Goal: Find specific page/section: Find specific page/section

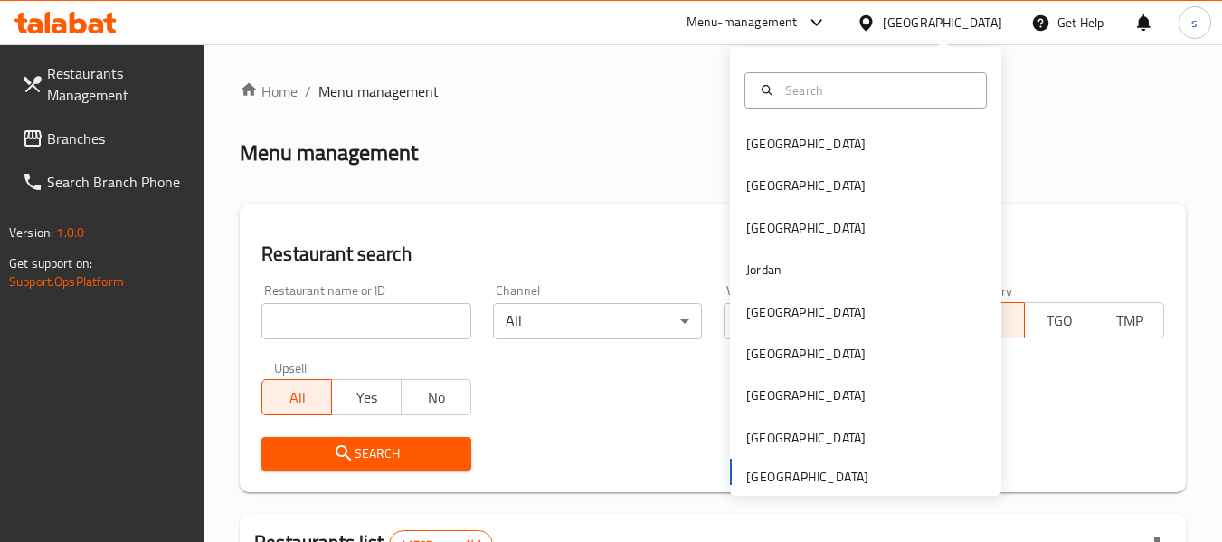
click at [799, 28] on div at bounding box center [813, 23] width 30 height 22
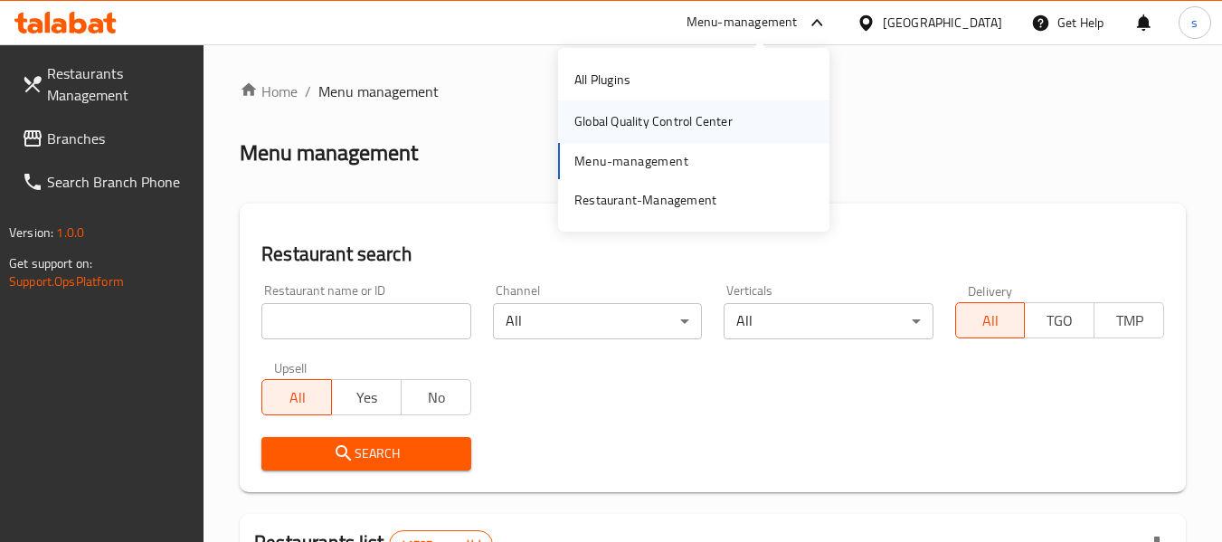
click at [669, 127] on div "Global Quality Control Center" at bounding box center [653, 121] width 158 height 20
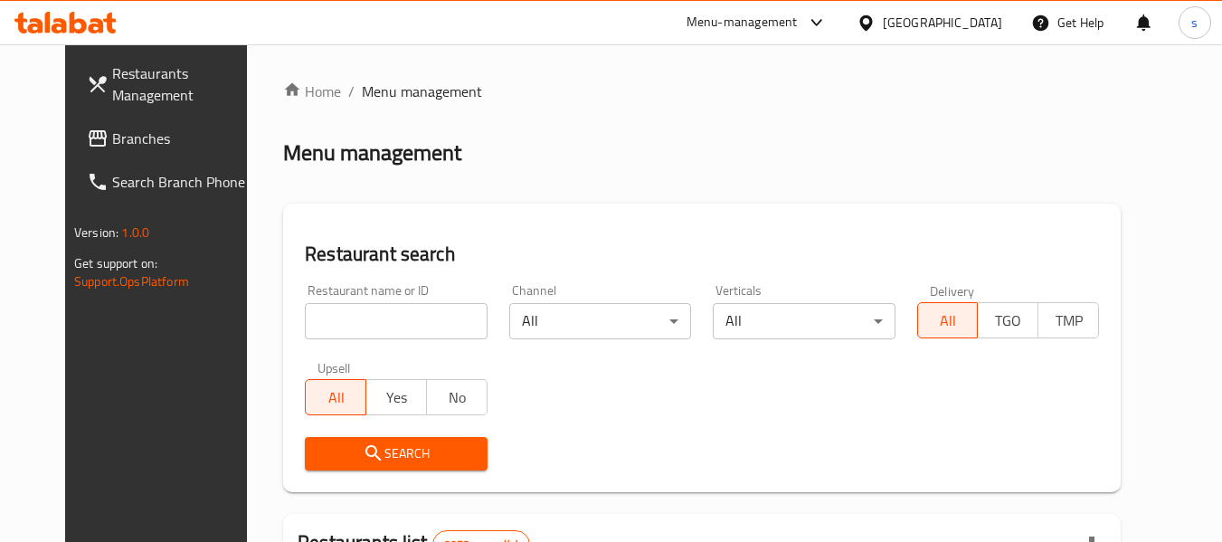
click at [798, 20] on div "Menu-management" at bounding box center [742, 23] width 111 height 22
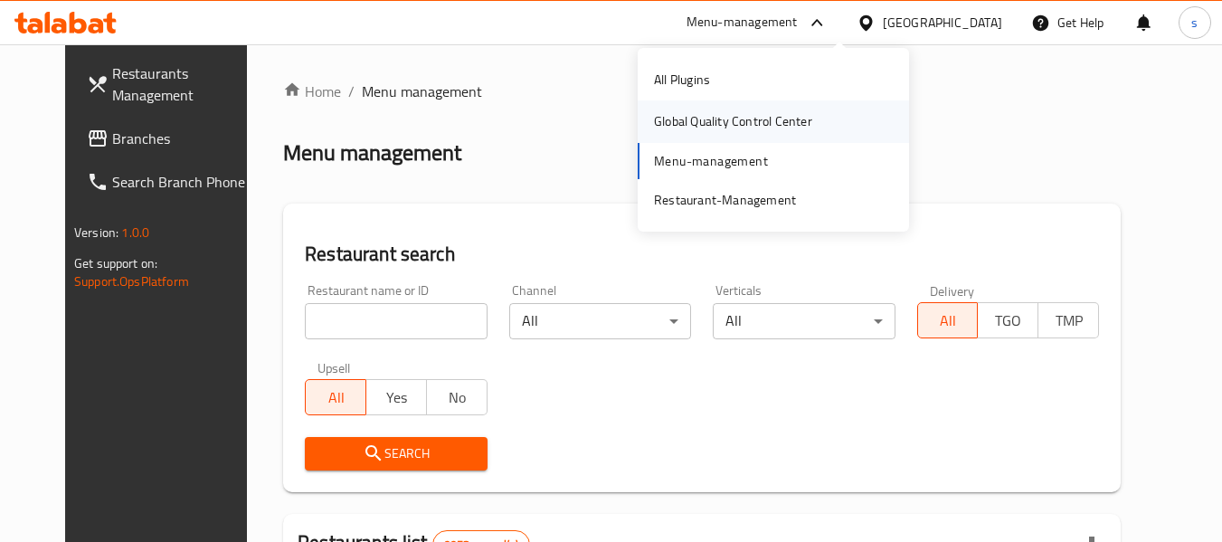
click at [769, 115] on div "Global Quality Control Center" at bounding box center [733, 121] width 158 height 20
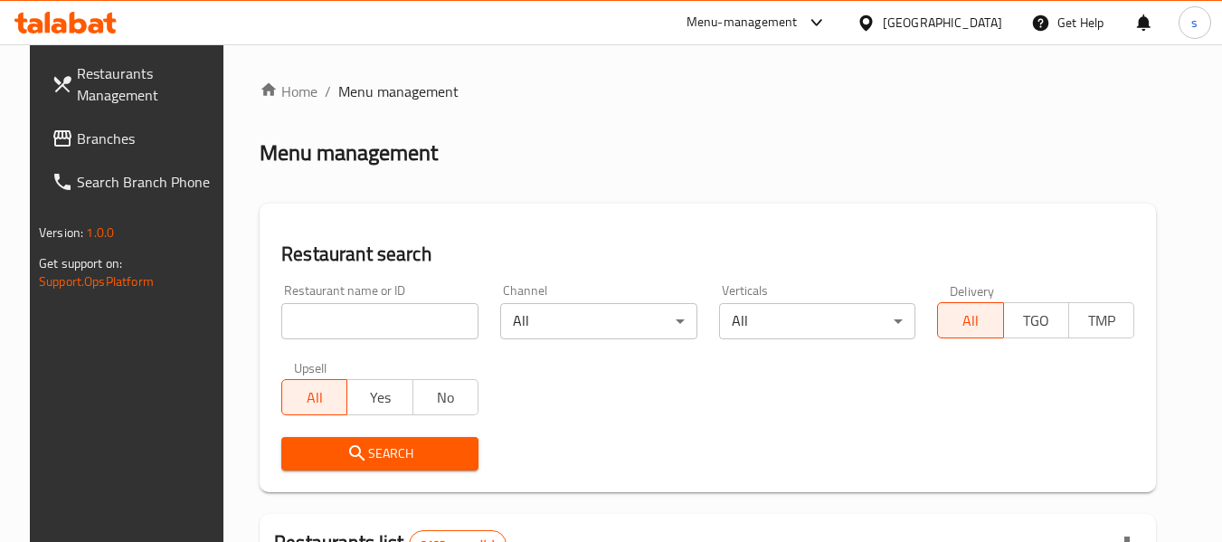
click at [991, 21] on div "[GEOGRAPHIC_DATA]" at bounding box center [942, 23] width 119 height 20
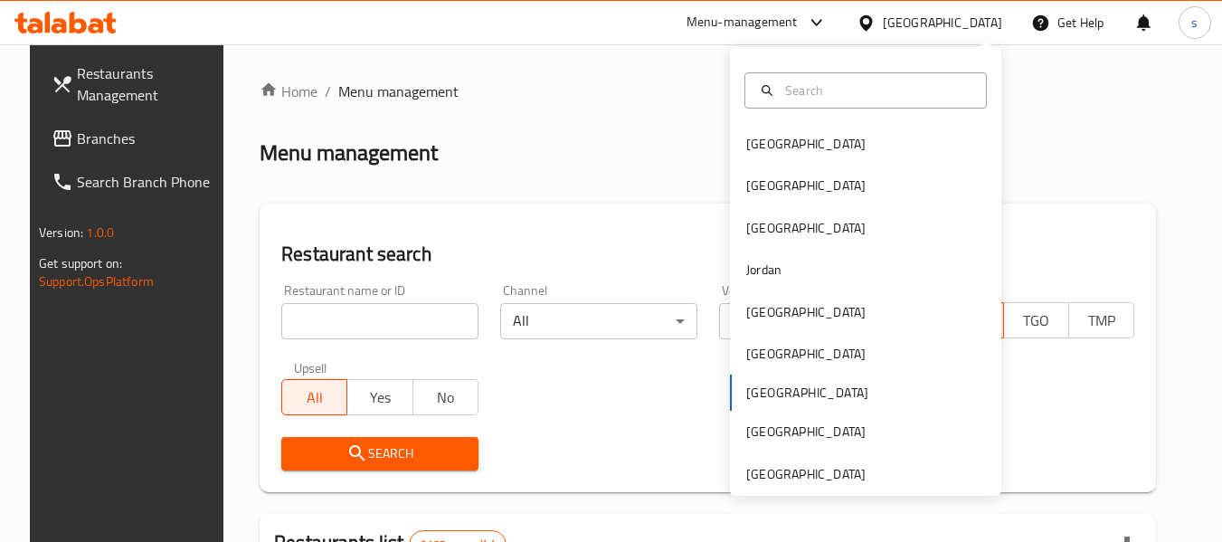
click at [831, 35] on div "Menu-management" at bounding box center [757, 22] width 170 height 43
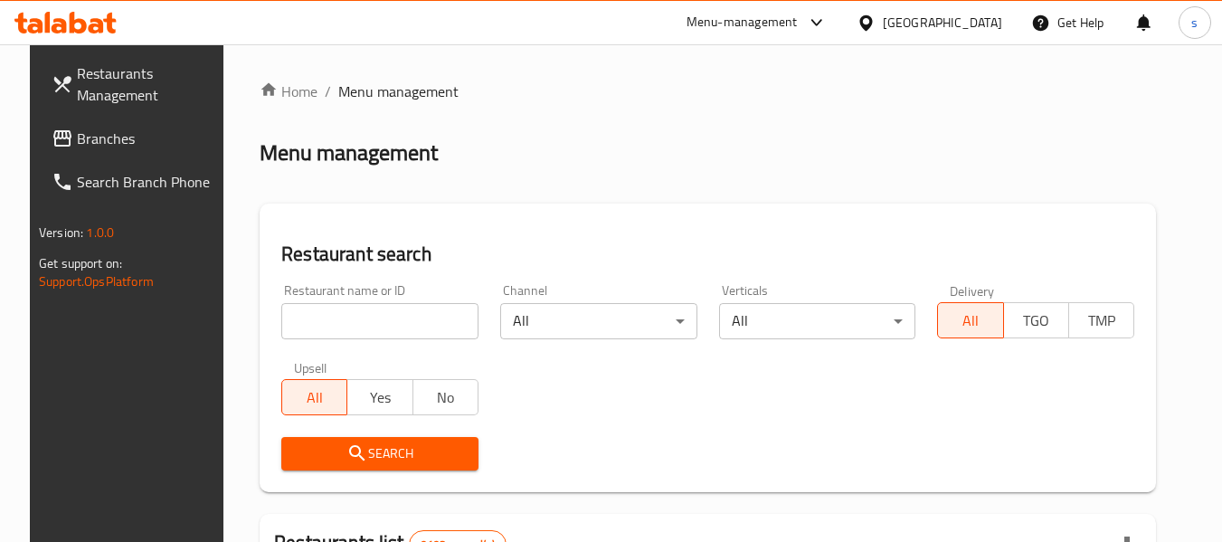
click at [798, 21] on div "Menu-management" at bounding box center [742, 23] width 111 height 22
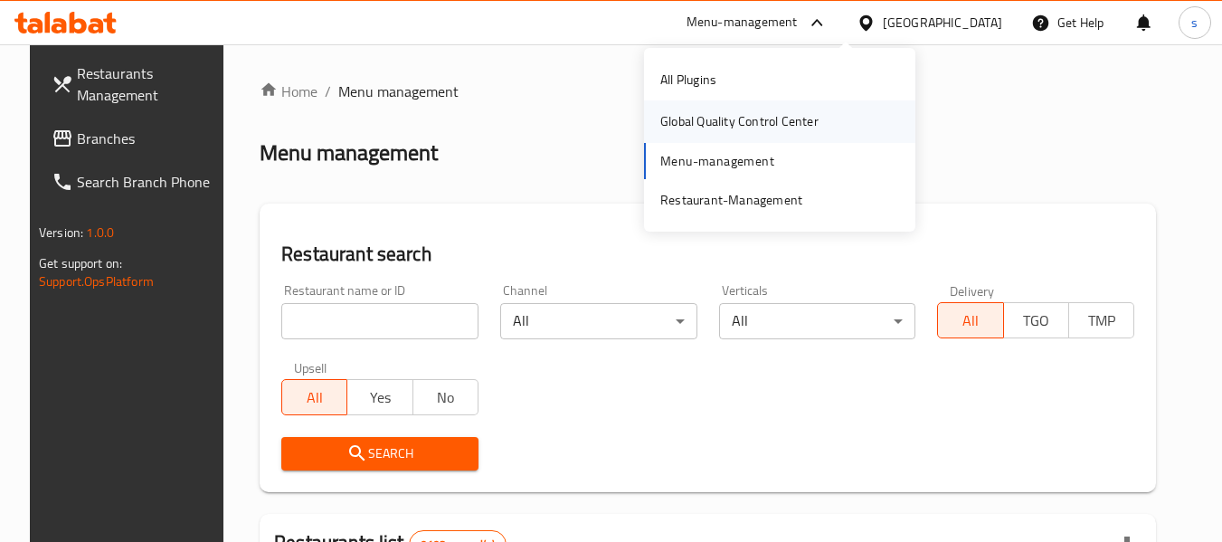
click at [750, 114] on div "Global Quality Control Center" at bounding box center [739, 121] width 158 height 20
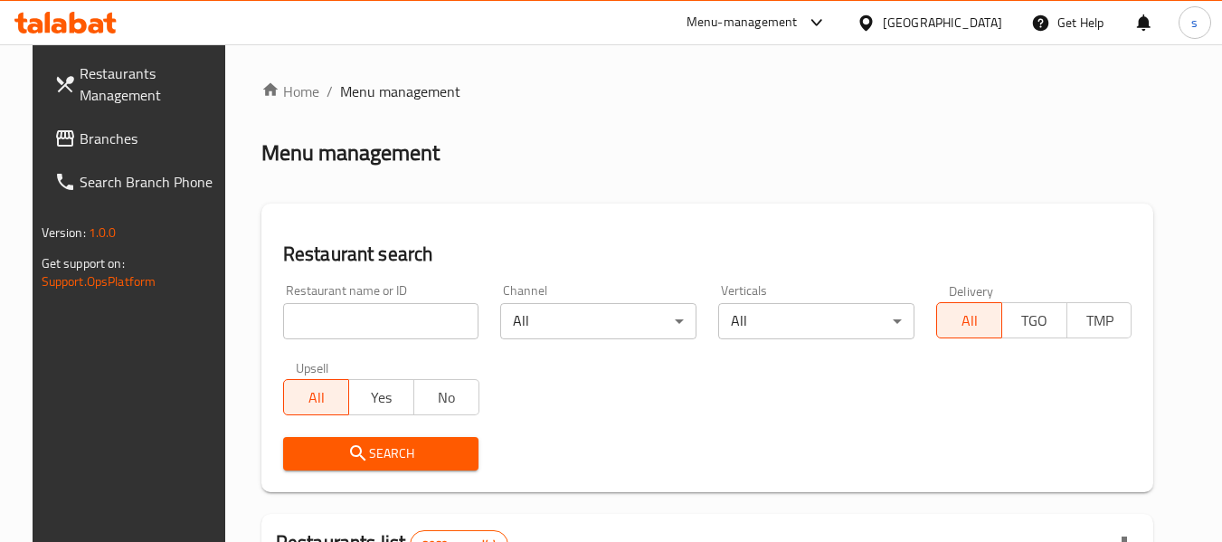
click at [798, 26] on div "Menu-management" at bounding box center [742, 23] width 111 height 22
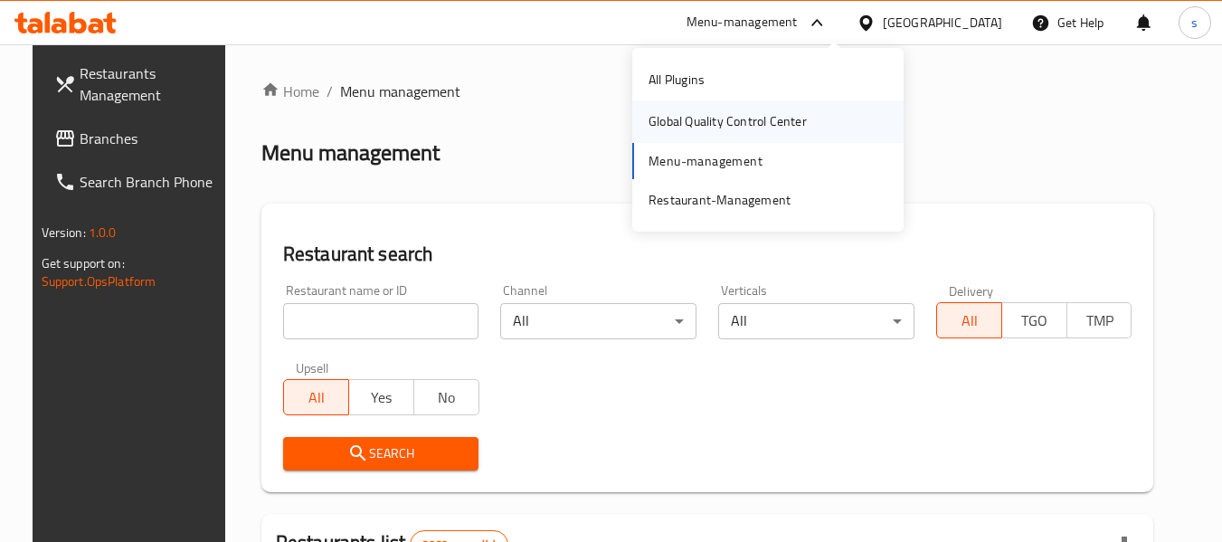
click at [744, 128] on div "Global Quality Control Center" at bounding box center [728, 121] width 158 height 20
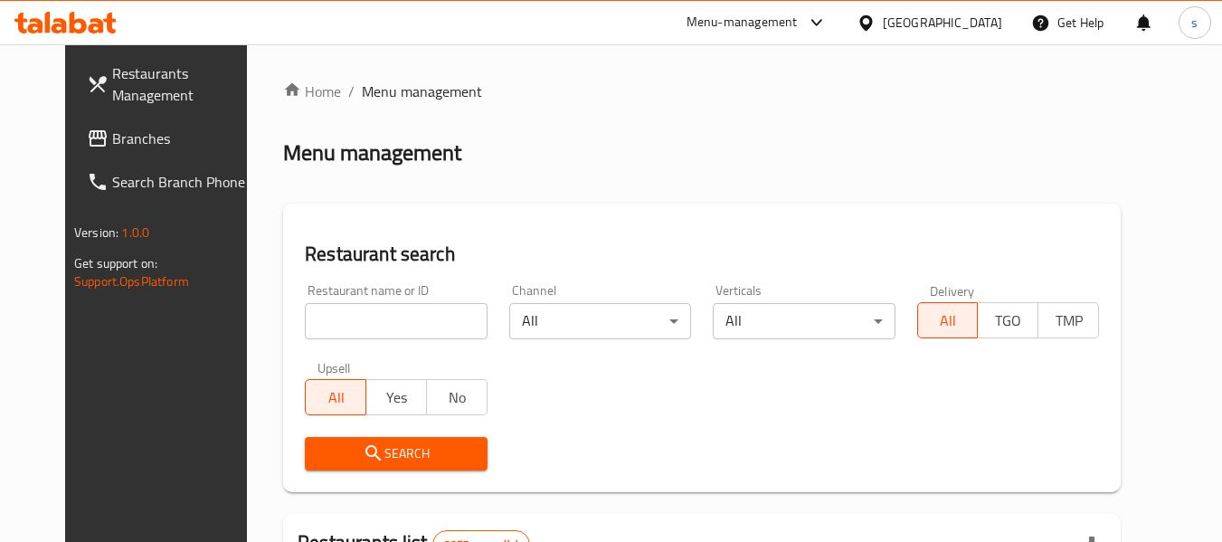
click at [798, 17] on div "Menu-management" at bounding box center [742, 23] width 111 height 22
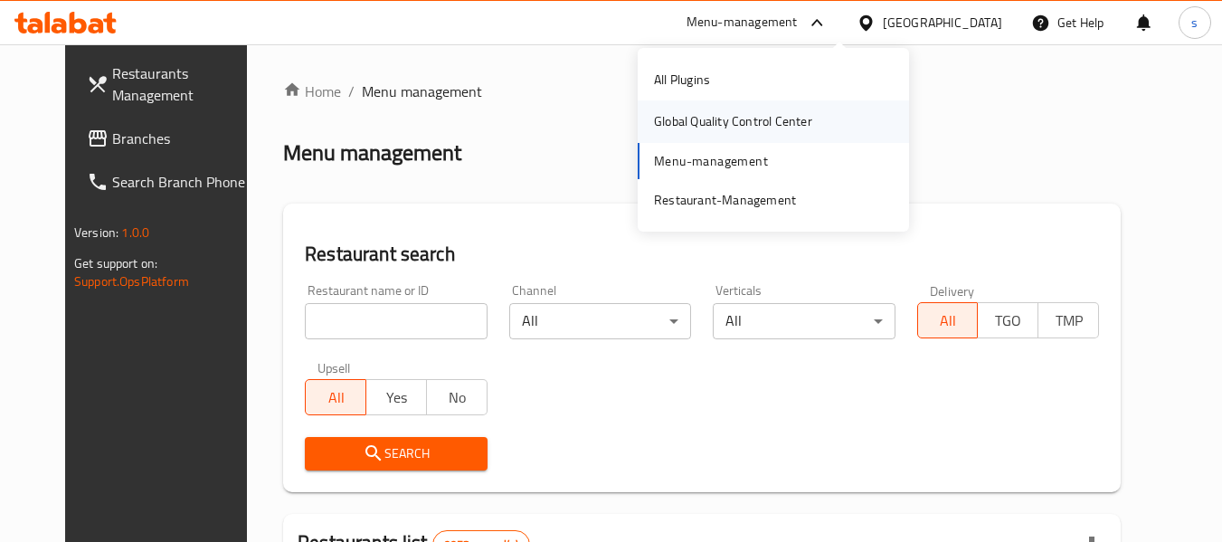
click at [727, 128] on div "Global Quality Control Center" at bounding box center [733, 121] width 158 height 20
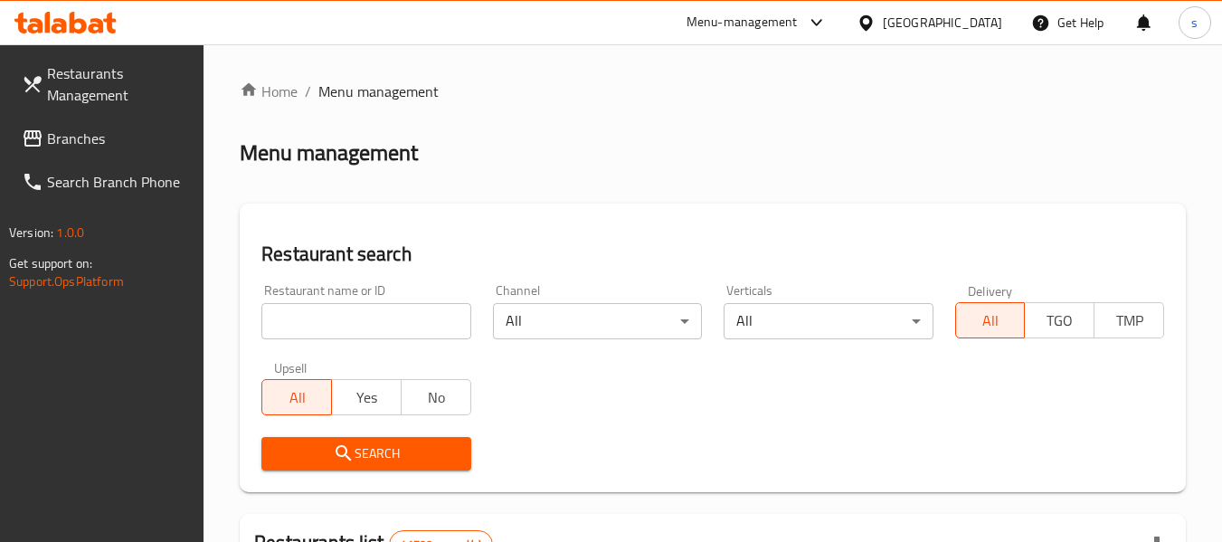
click at [758, 28] on div "Menu-management" at bounding box center [742, 23] width 111 height 22
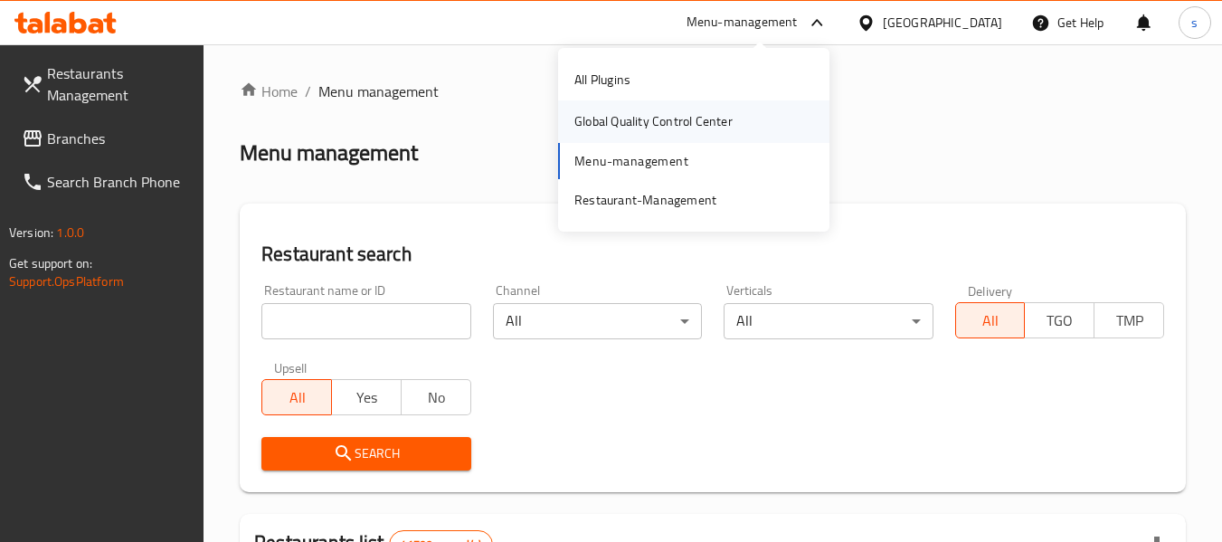
click at [720, 122] on div "Global Quality Control Center" at bounding box center [653, 121] width 158 height 20
